Goal: Task Accomplishment & Management: Complete application form

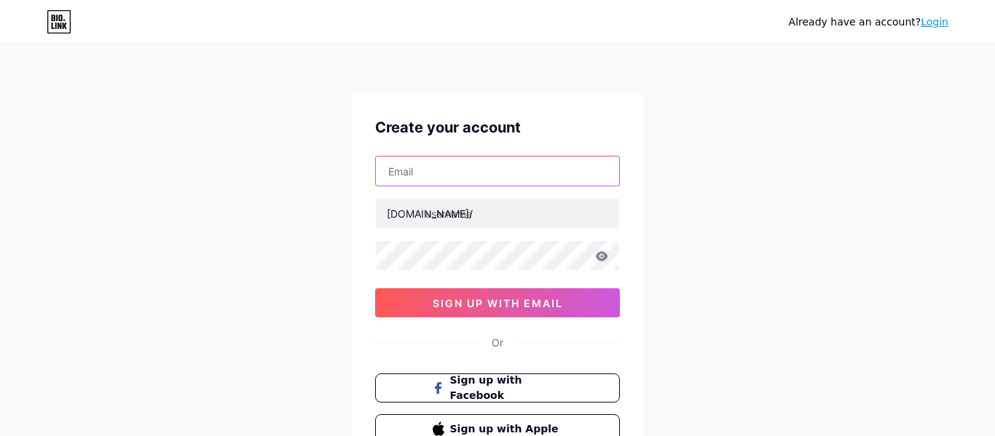
click at [488, 162] on input "text" at bounding box center [497, 171] width 243 height 29
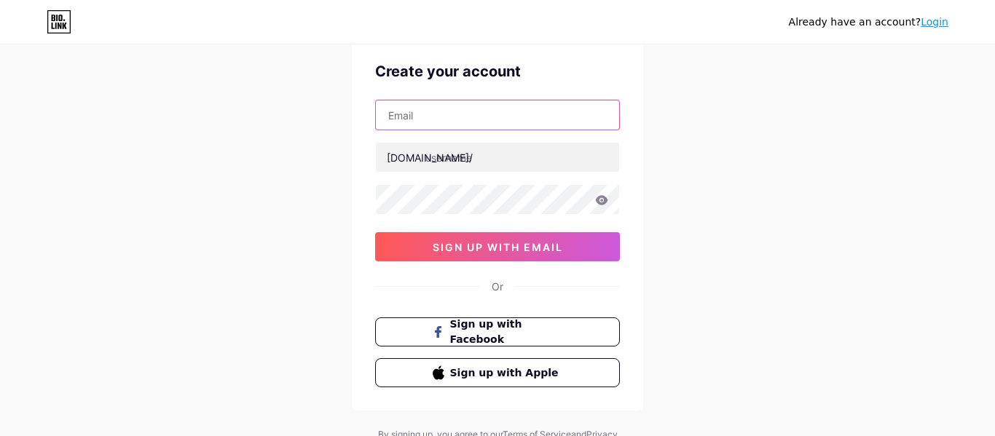
scroll to position [68, 0]
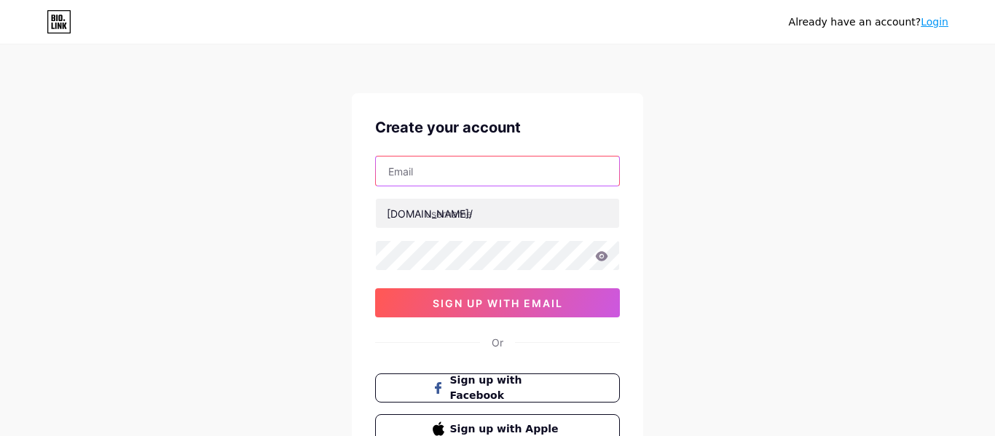
click at [449, 157] on input "text" at bounding box center [497, 171] width 243 height 29
type input "31mcalcote"
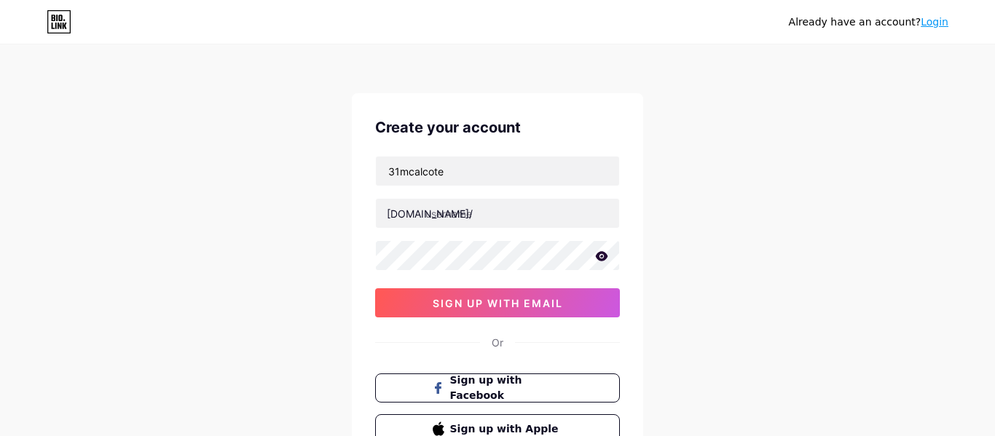
click at [607, 256] on icon at bounding box center [602, 255] width 12 height 9
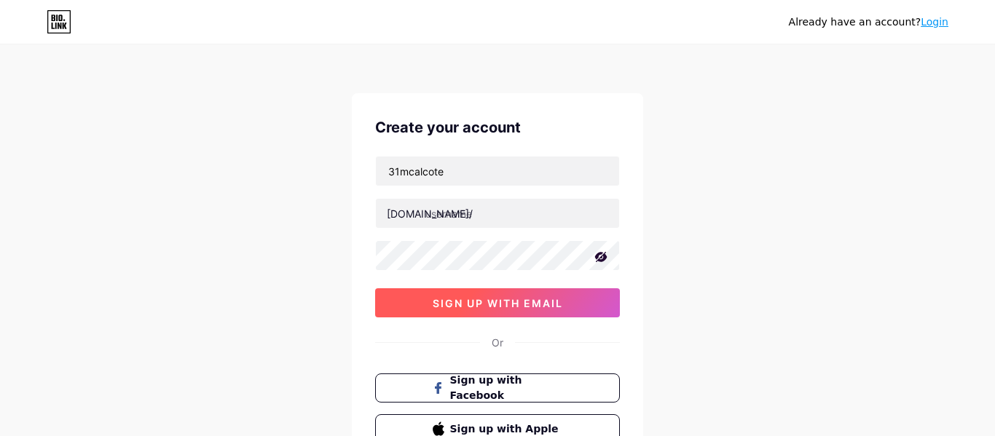
click at [602, 294] on button "sign up with email" at bounding box center [497, 302] width 245 height 29
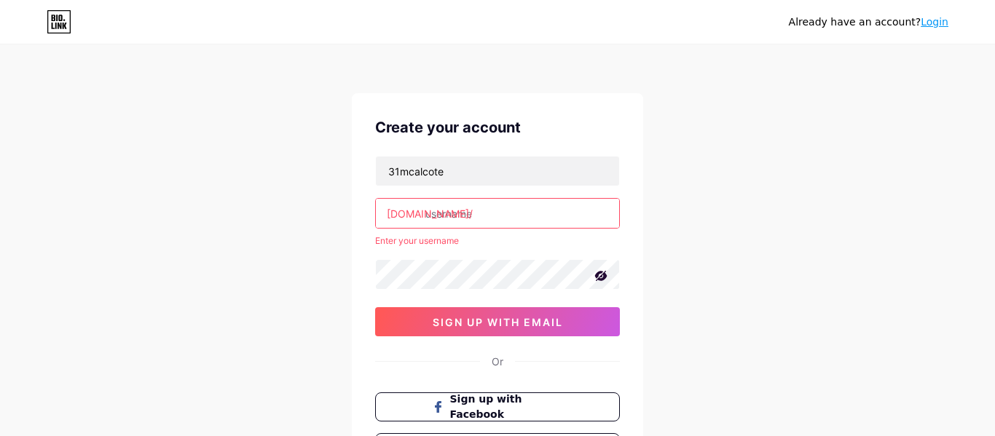
click at [489, 204] on input "text" at bounding box center [497, 213] width 243 height 29
type input "m"
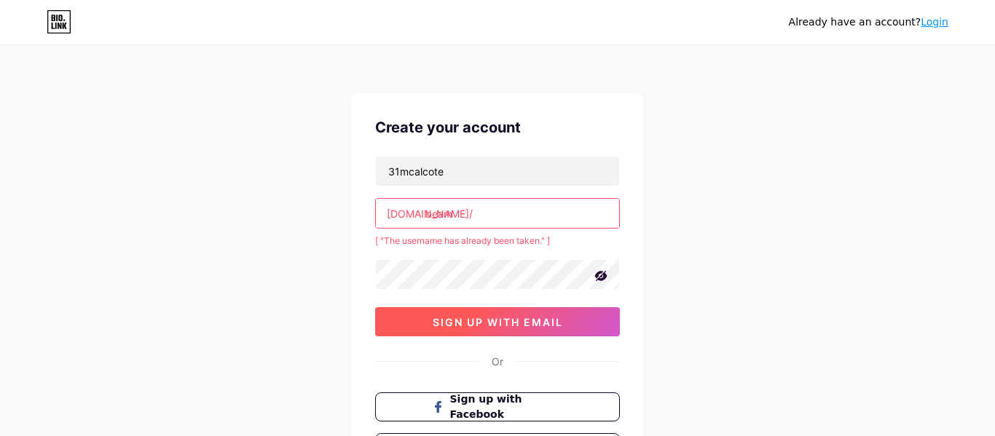
type input "beam"
click at [452, 319] on span "sign up with email" at bounding box center [498, 322] width 130 height 12
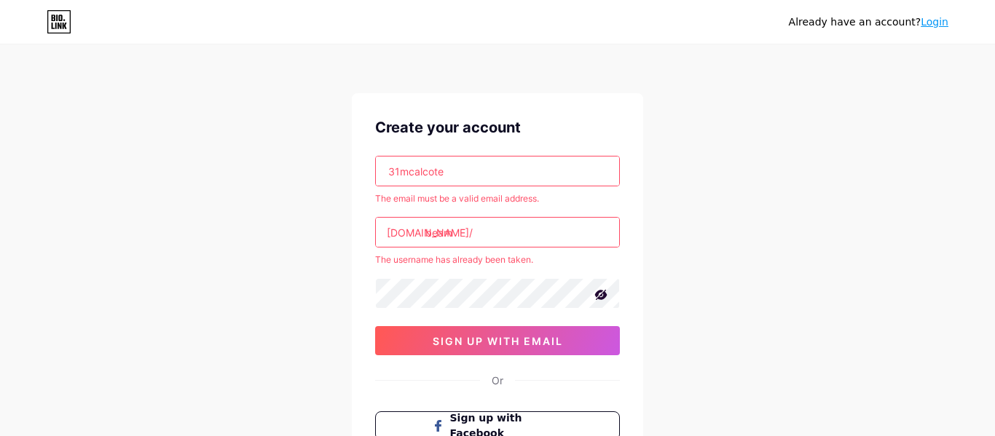
click at [479, 235] on input "beam" at bounding box center [497, 232] width 243 height 29
type input "b"
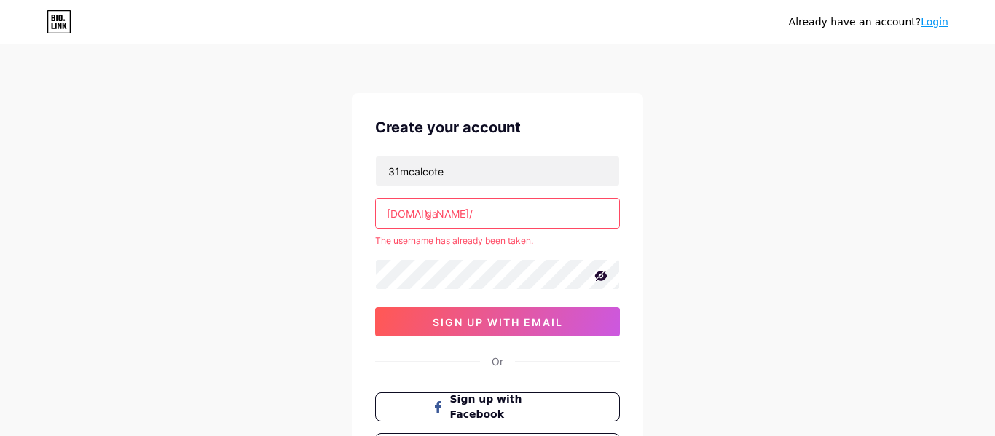
type input "g"
click at [494, 305] on div "31mcalcote bio.link/ ga The username has already been taken. sign up with email" at bounding box center [497, 246] width 245 height 181
click at [483, 213] on input "ga" at bounding box center [497, 213] width 243 height 29
type input "g"
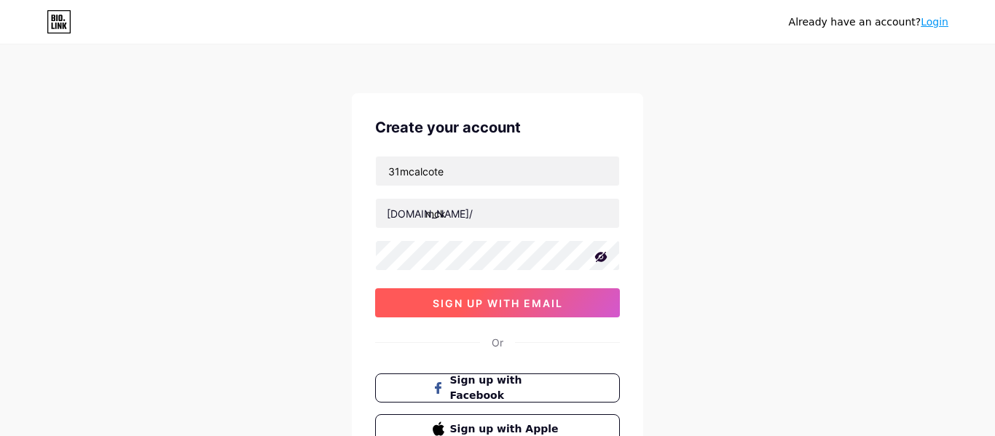
click at [479, 297] on div "31mcalcote bio.link/ mck sign up with email" at bounding box center [497, 237] width 245 height 162
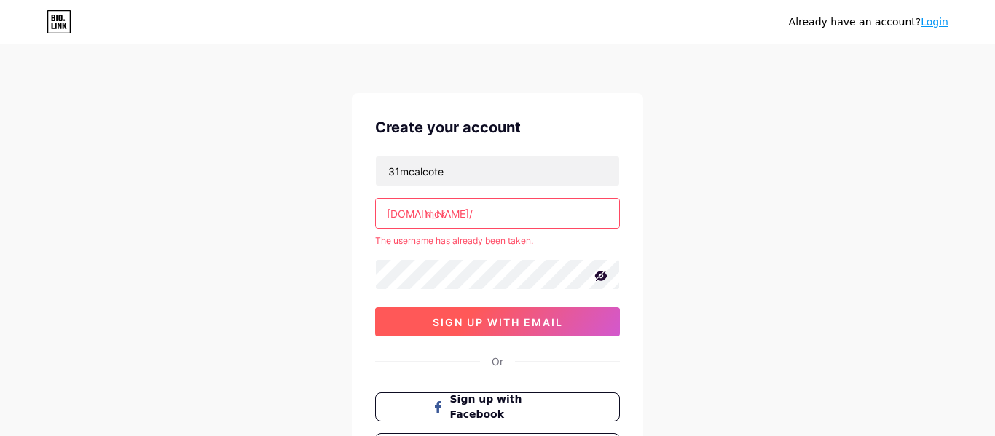
click at [486, 315] on button "sign up with email" at bounding box center [497, 321] width 245 height 29
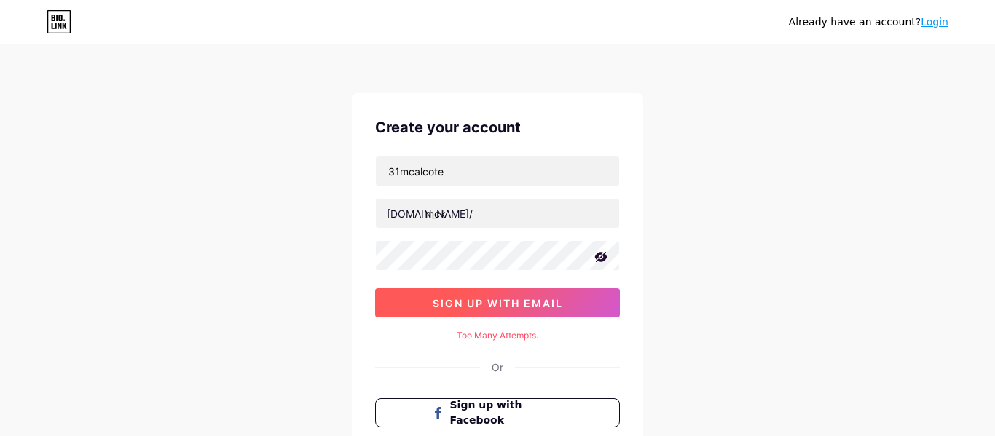
click at [482, 308] on span "sign up with email" at bounding box center [498, 303] width 130 height 12
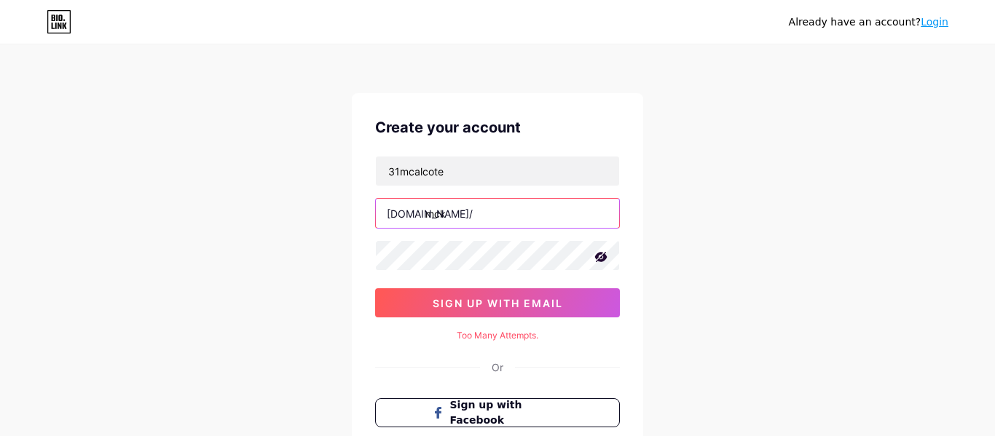
click at [462, 217] on input "mck" at bounding box center [497, 213] width 243 height 29
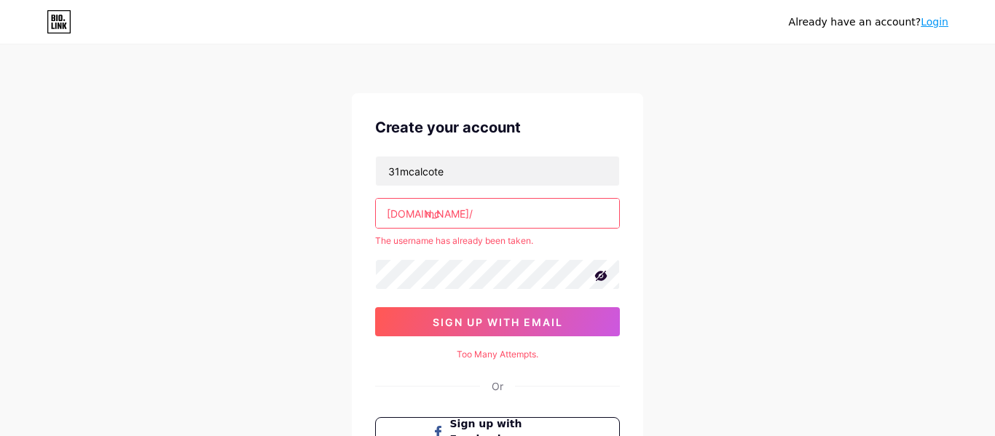
type input "m"
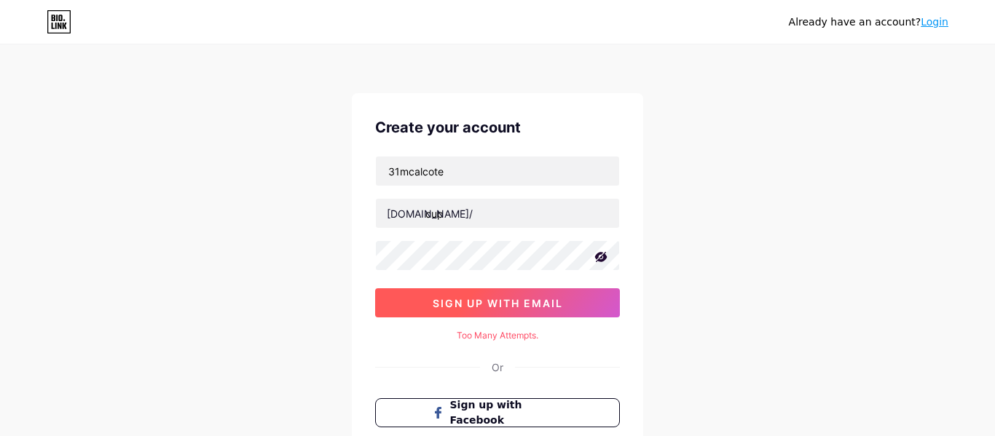
click at [566, 302] on button "sign up with email" at bounding box center [497, 302] width 245 height 29
click at [594, 299] on button "sign up with email" at bounding box center [497, 302] width 245 height 29
click at [599, 305] on button "sign up with email" at bounding box center [497, 302] width 245 height 29
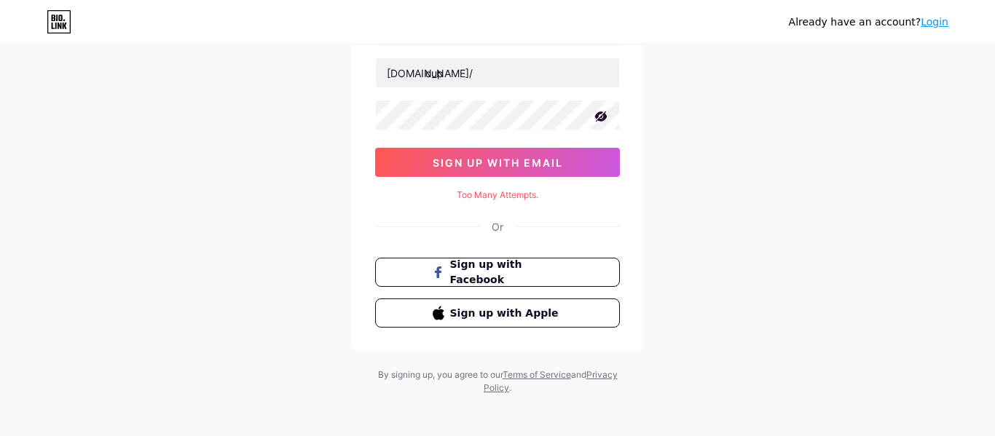
scroll to position [146, 0]
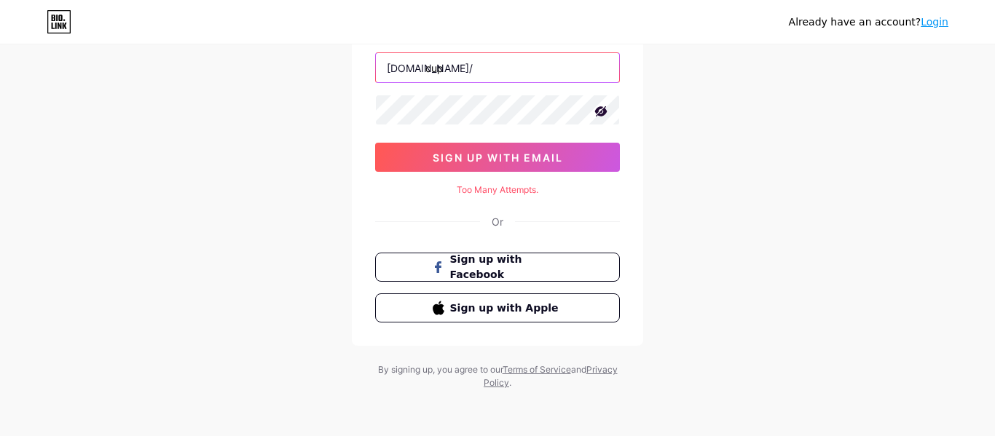
click at [488, 60] on input "cup" at bounding box center [497, 67] width 243 height 29
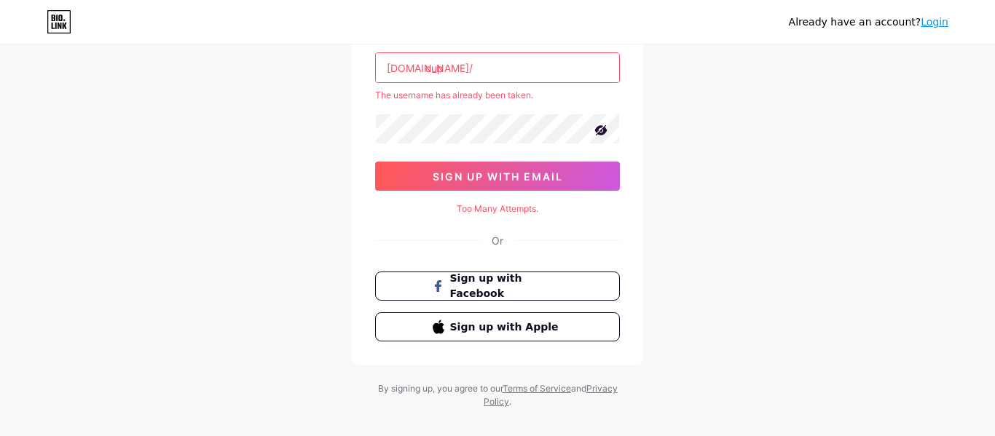
click at [453, 68] on input "cup" at bounding box center [497, 67] width 243 height 29
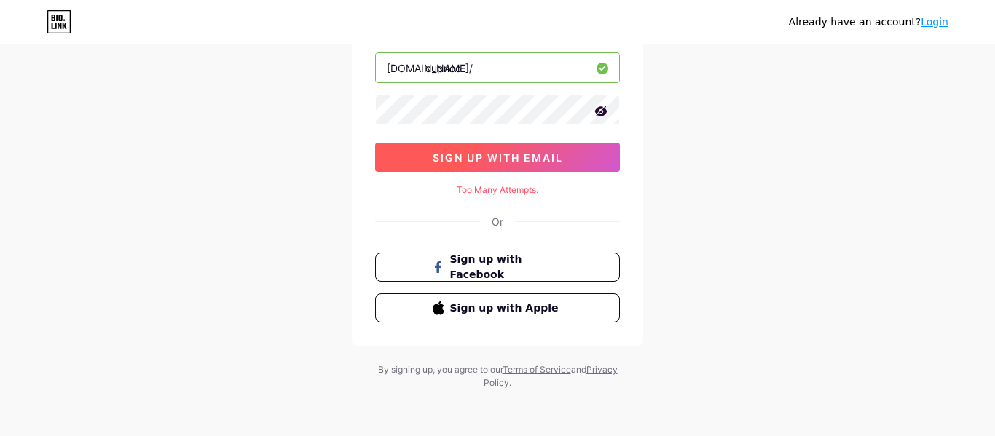
type input "cupnoo"
click at [493, 146] on button "sign up with email" at bounding box center [497, 157] width 245 height 29
click at [497, 153] on span "sign up with email" at bounding box center [498, 157] width 130 height 12
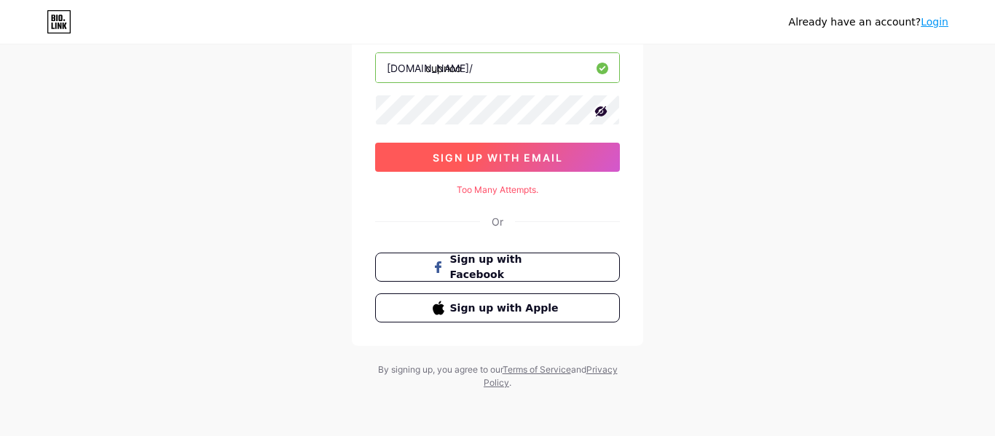
click at [497, 153] on span "sign up with email" at bounding box center [498, 157] width 130 height 12
click at [497, 154] on span "sign up with email" at bounding box center [498, 157] width 130 height 12
click at [496, 154] on span "sign up with email" at bounding box center [498, 157] width 130 height 12
click at [443, 159] on span "sign up with email" at bounding box center [498, 157] width 130 height 12
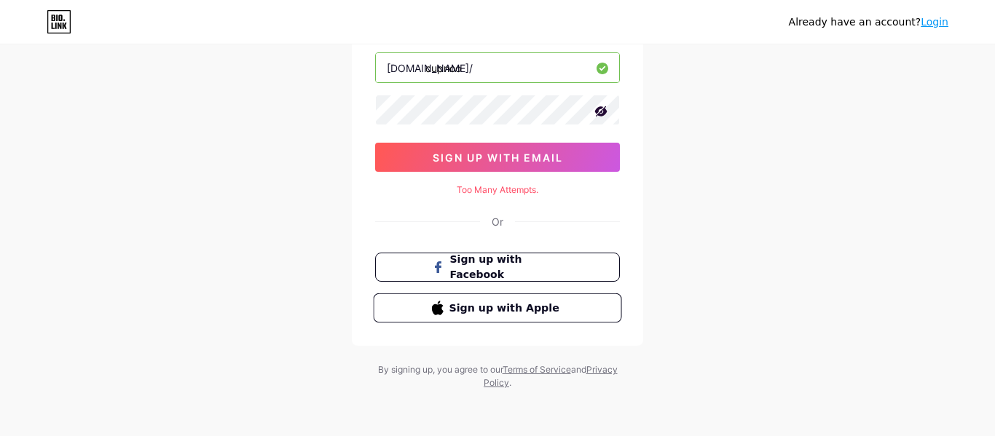
click at [509, 295] on button "Sign up with Apple" at bounding box center [497, 308] width 248 height 30
